Goal: Task Accomplishment & Management: Manage account settings

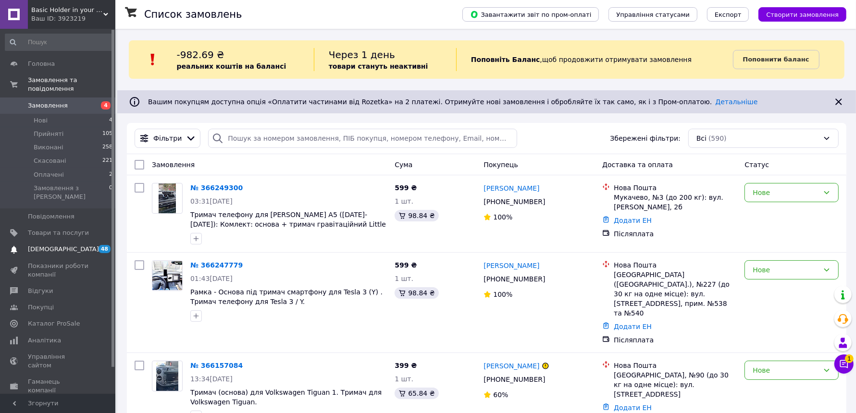
click at [60, 245] on span "[DEMOGRAPHIC_DATA]" at bounding box center [63, 249] width 71 height 9
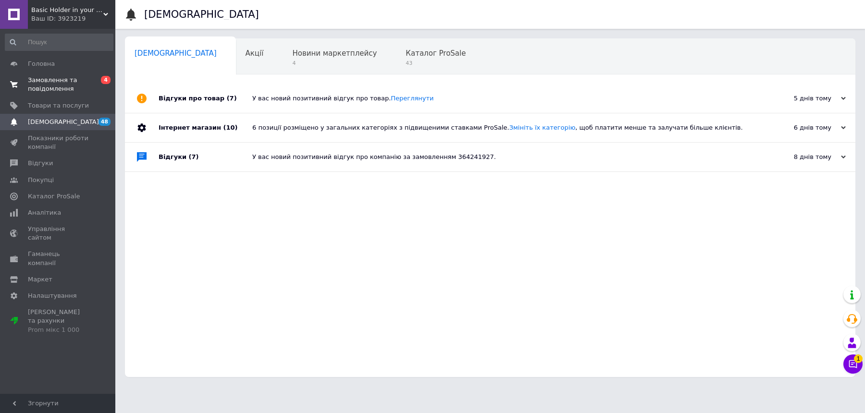
click at [74, 84] on span "Замовлення та повідомлення" at bounding box center [58, 84] width 61 height 17
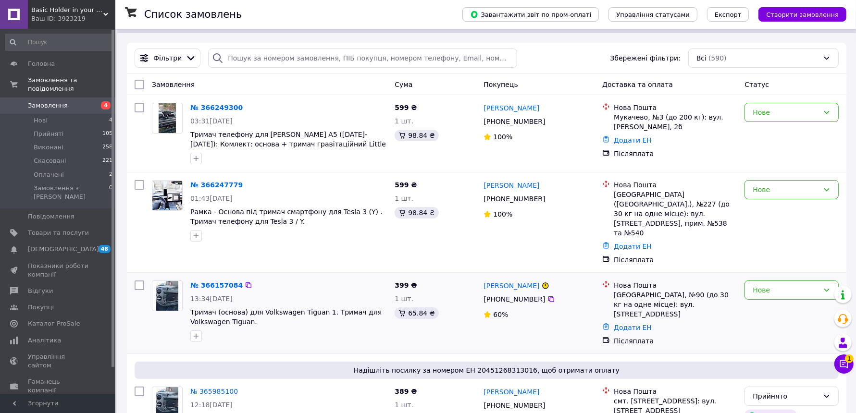
scroll to position [180, 0]
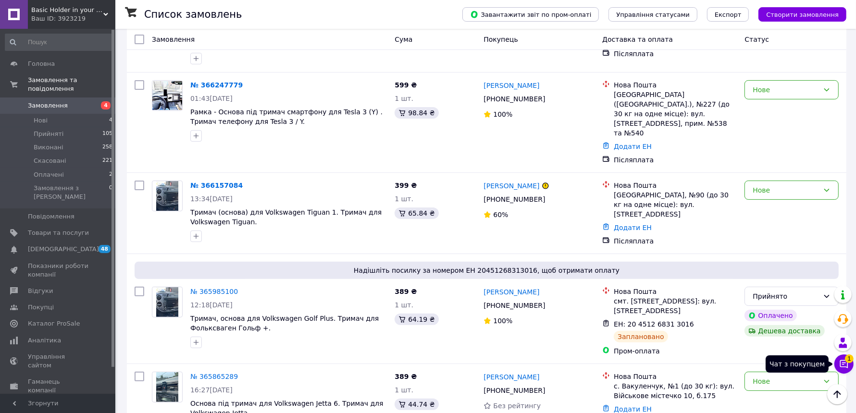
click at [842, 363] on icon at bounding box center [844, 364] width 10 height 10
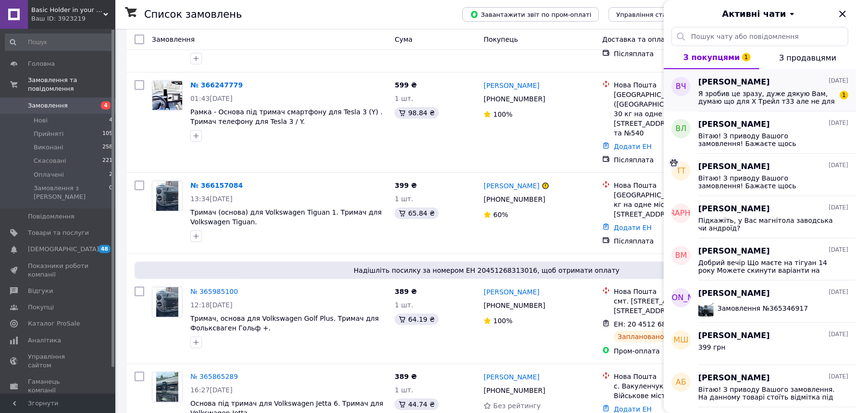
click at [807, 98] on span "Я зробив це зразу, дуже дякую Вам, думаю що для Х Трейл т33 але не для європейс…" at bounding box center [766, 97] width 136 height 15
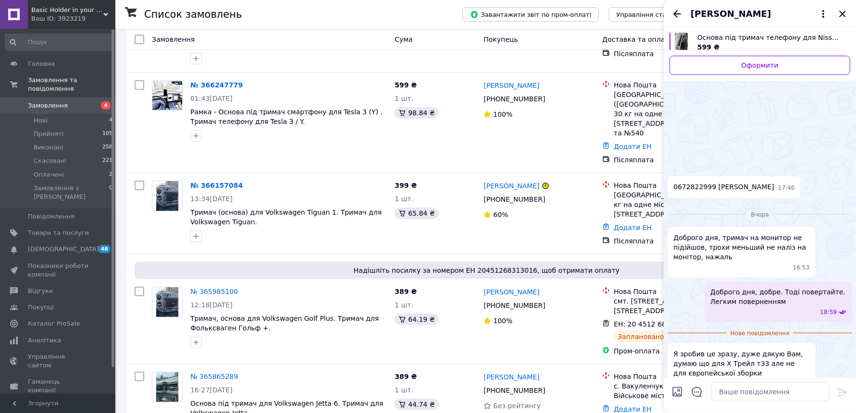
scroll to position [372, 0]
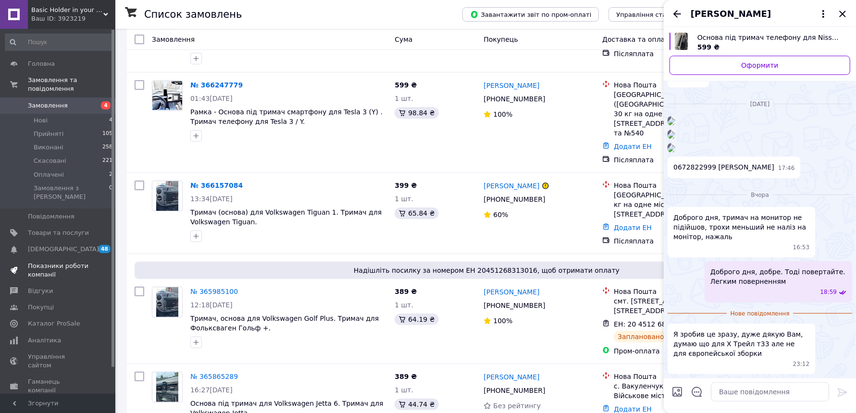
click at [35, 262] on span "Показники роботи компанії" at bounding box center [58, 270] width 61 height 17
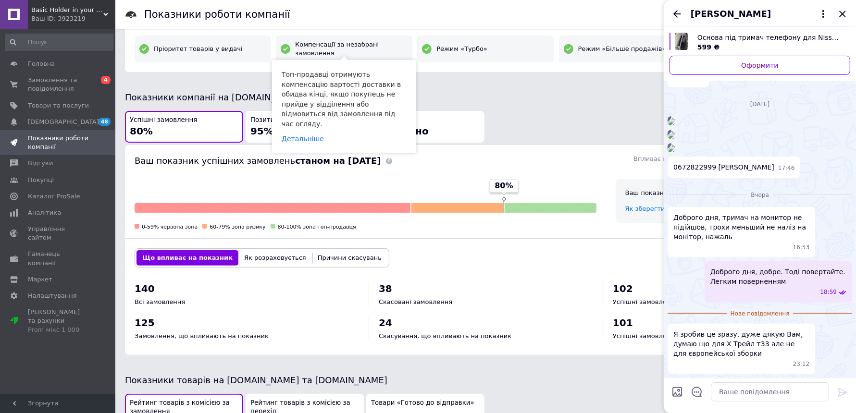
scroll to position [180, 0]
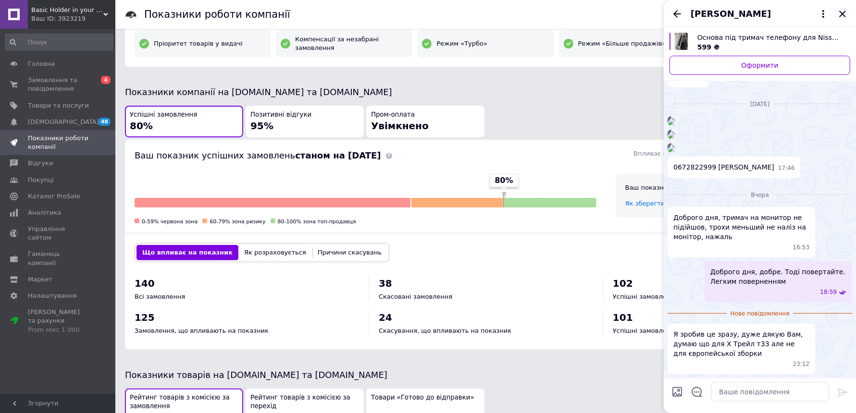
click at [848, 12] on div "[PERSON_NAME]" at bounding box center [759, 13] width 192 height 27
click at [843, 15] on icon "Закрити" at bounding box center [842, 14] width 6 height 6
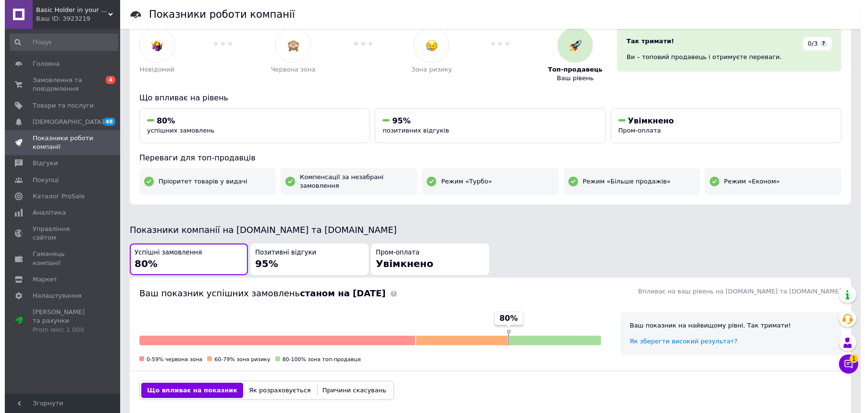
scroll to position [0, 0]
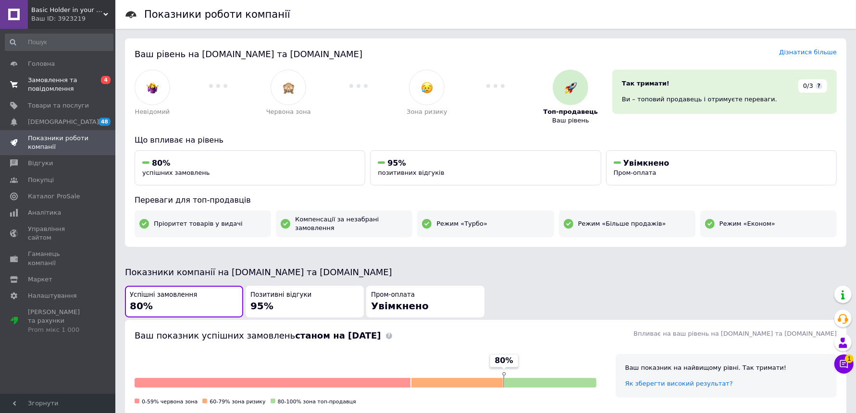
click at [54, 85] on span "Замовлення та повідомлення" at bounding box center [58, 84] width 61 height 17
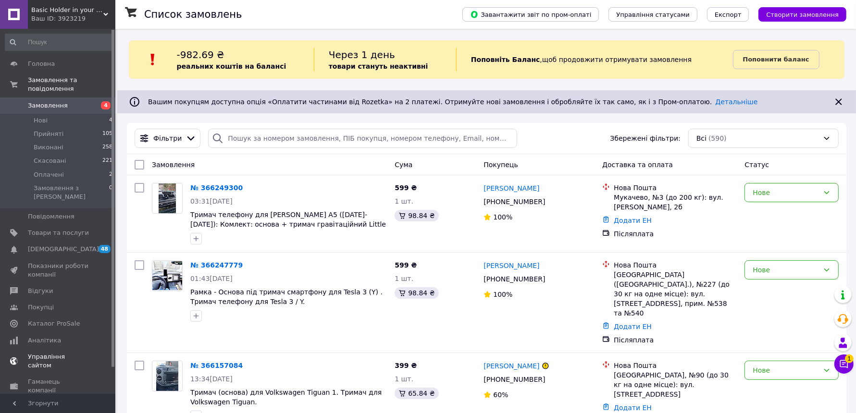
click at [53, 245] on span "[DEMOGRAPHIC_DATA]" at bounding box center [63, 249] width 71 height 9
